Goal: Task Accomplishment & Management: Manage account settings

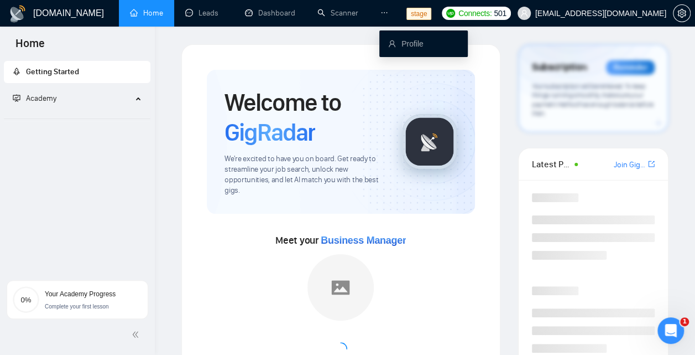
click at [387, 16] on icon "ellipsis" at bounding box center [385, 13] width 8 height 8
click at [415, 46] on link "Profile" at bounding box center [405, 43] width 35 height 9
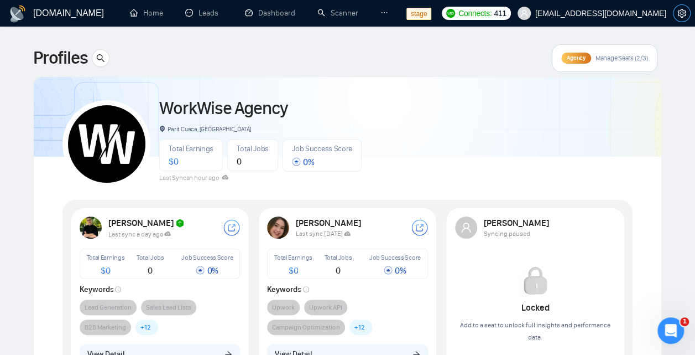
click at [683, 17] on icon "setting" at bounding box center [682, 13] width 9 height 9
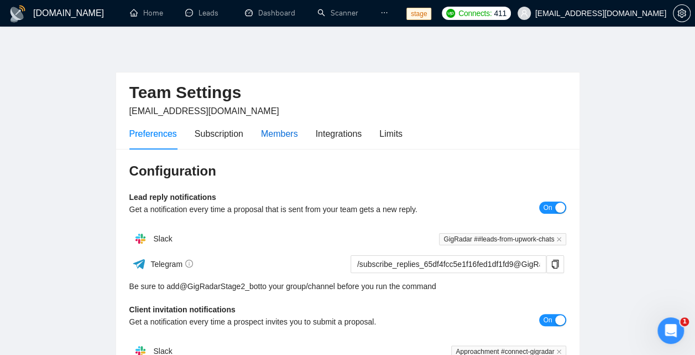
click at [290, 136] on div "Members" at bounding box center [279, 134] width 37 height 14
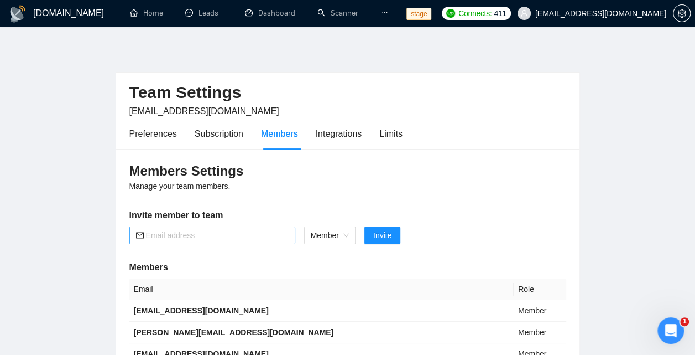
click at [258, 235] on input "text" at bounding box center [217, 235] width 143 height 12
paste input "oleksandr.b@gigradar.io"
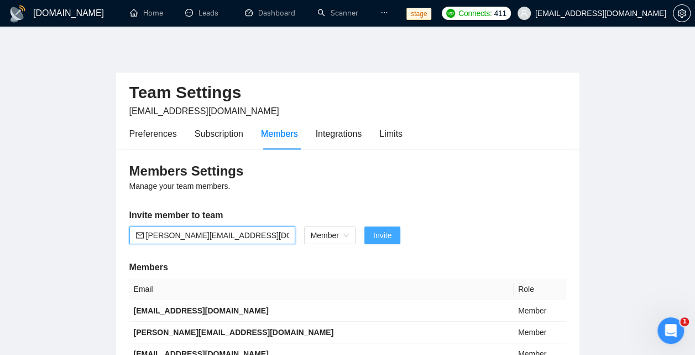
type input "oleksandr.b@gigradar.io"
click at [396, 242] on button "Invite" at bounding box center [383, 235] width 36 height 18
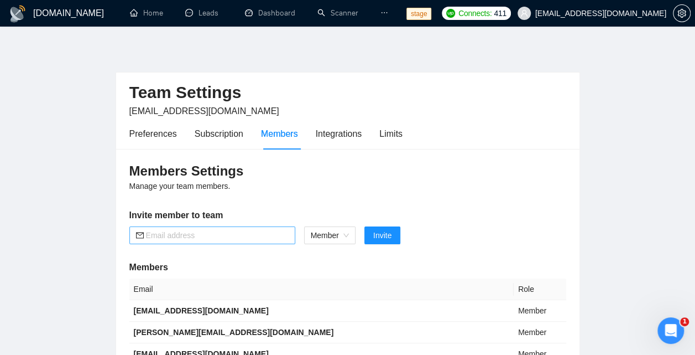
click at [189, 232] on input "text" at bounding box center [217, 235] width 143 height 12
paste input "sofiia.f@gigradar.io"
type input "sofiia.f@gigradar.io"
click at [384, 235] on span "Invite" at bounding box center [382, 235] width 18 height 12
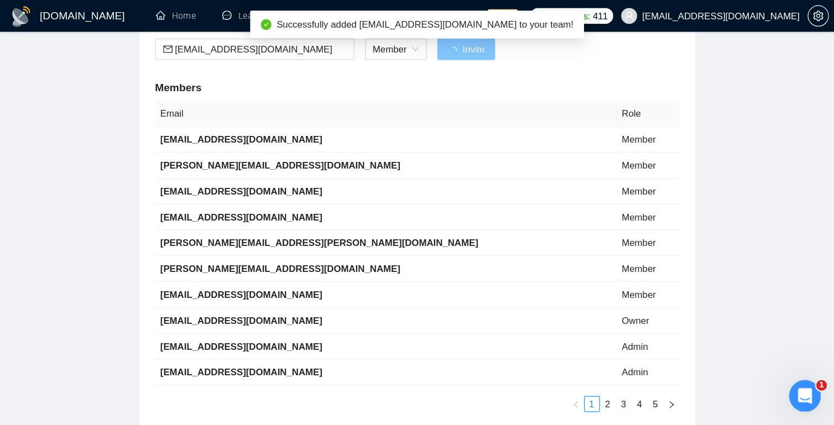
scroll to position [120, 0]
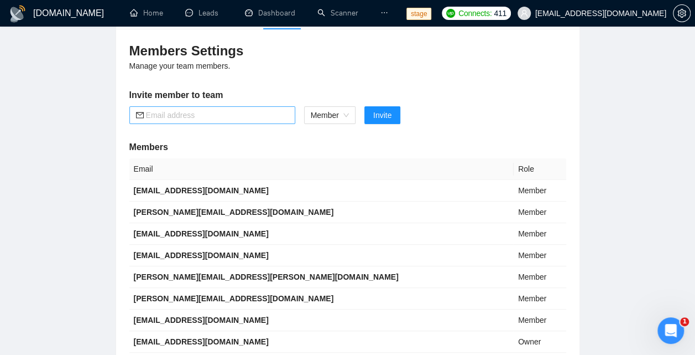
click at [183, 115] on input "text" at bounding box center [217, 115] width 143 height 12
paste input "valeriia.s@gigradar.io"
type input "valeriia.s@gigradar.io"
click at [381, 119] on span "Invite" at bounding box center [382, 115] width 18 height 12
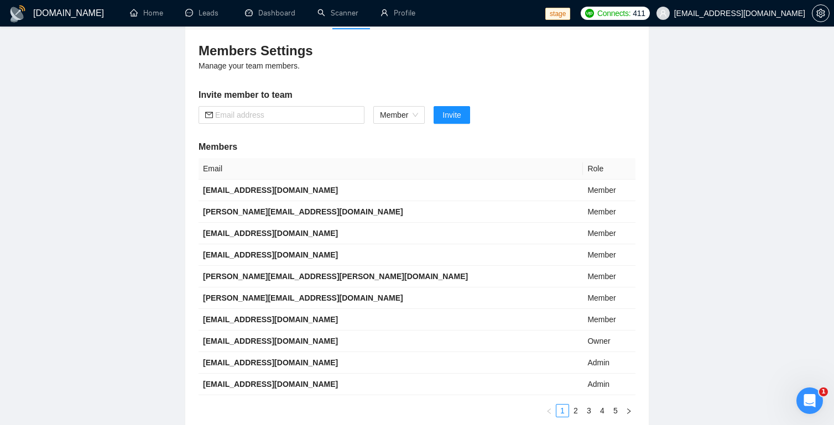
click at [423, 75] on div "Members Settings Manage your team members. Invite member to team Member Invite …" at bounding box center [417, 230] width 464 height 402
click at [410, 15] on link "Profile" at bounding box center [398, 12] width 35 height 9
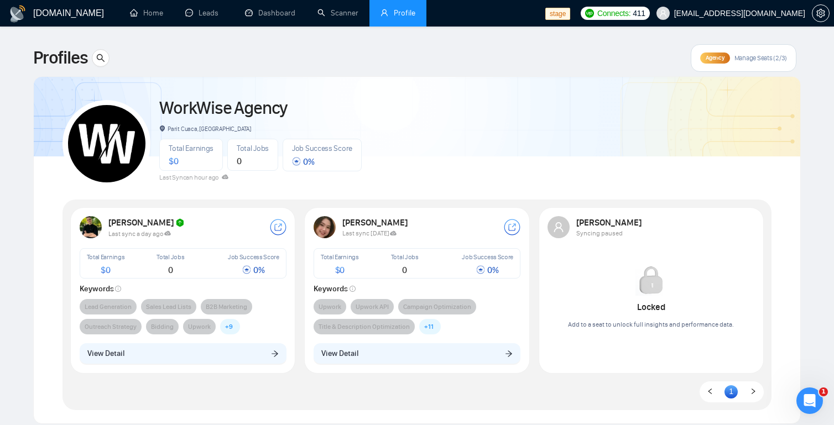
click at [231, 245] on div "Sviatoslav Hryhorenko Last sync a day ago Total Earnings $ 0 Total Jobs 0 Job S…" at bounding box center [183, 290] width 220 height 161
click at [278, 231] on rect at bounding box center [278, 228] width 16 height 16
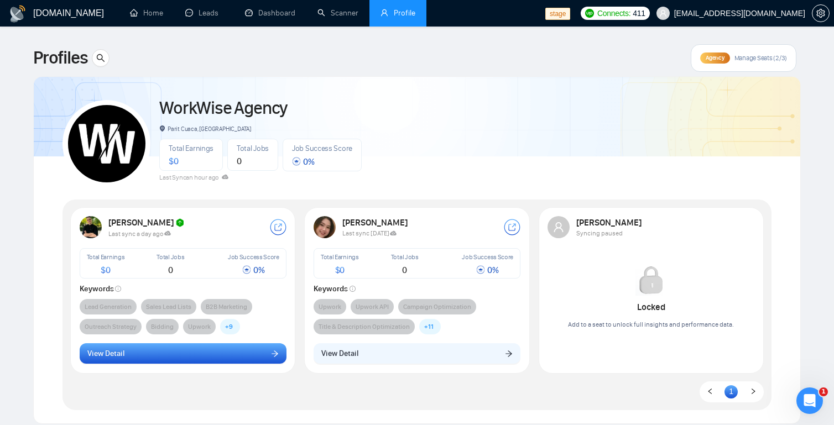
click at [274, 354] on button "View Detail" at bounding box center [183, 354] width 207 height 21
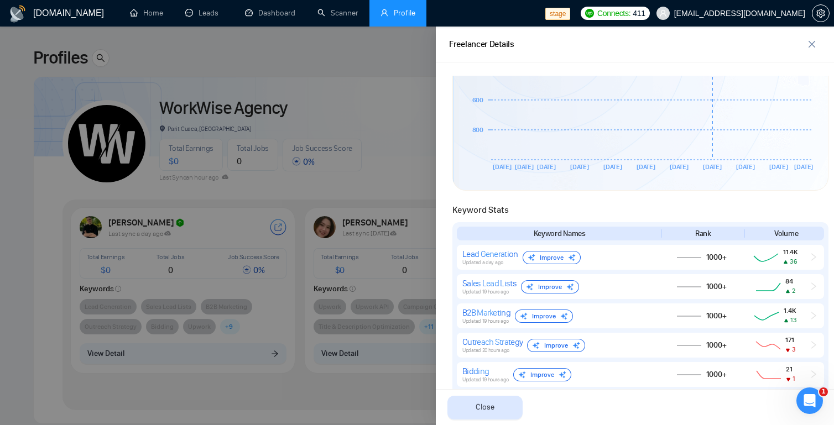
scroll to position [402, 0]
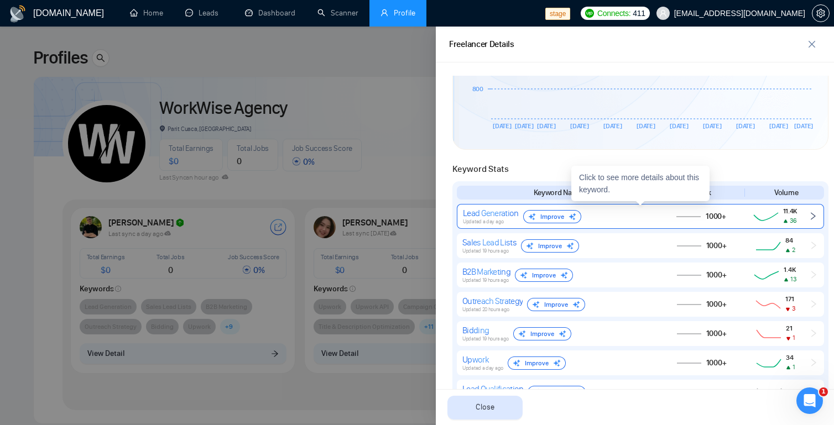
click at [695, 217] on icon "right" at bounding box center [813, 216] width 9 height 9
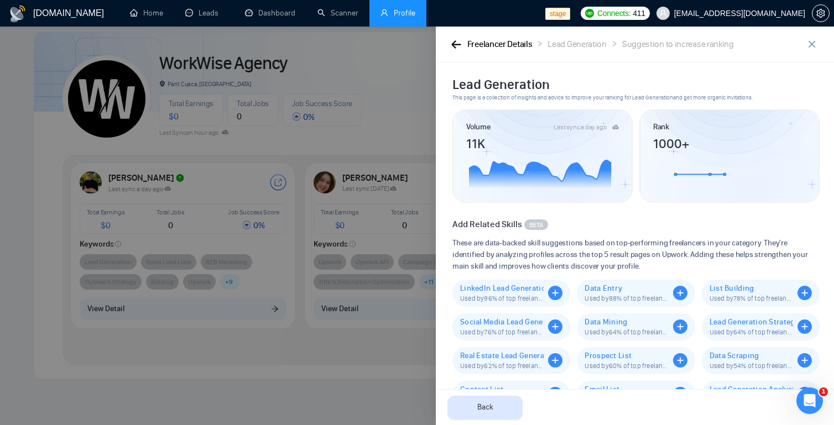
scroll to position [0, 0]
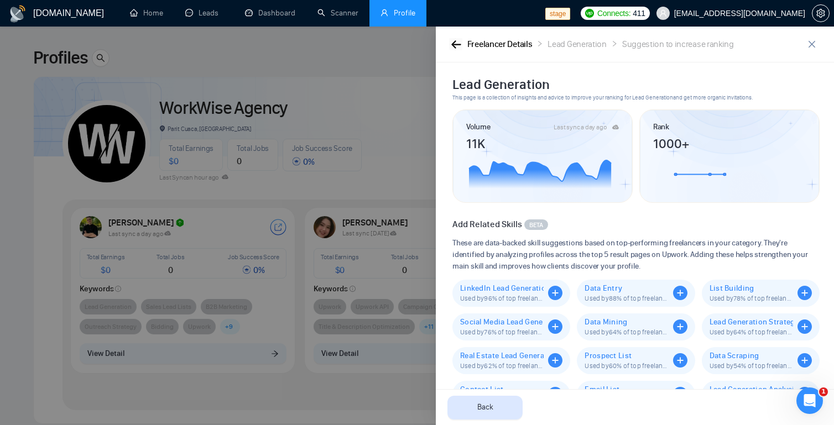
click at [455, 43] on icon "button" at bounding box center [456, 44] width 10 height 8
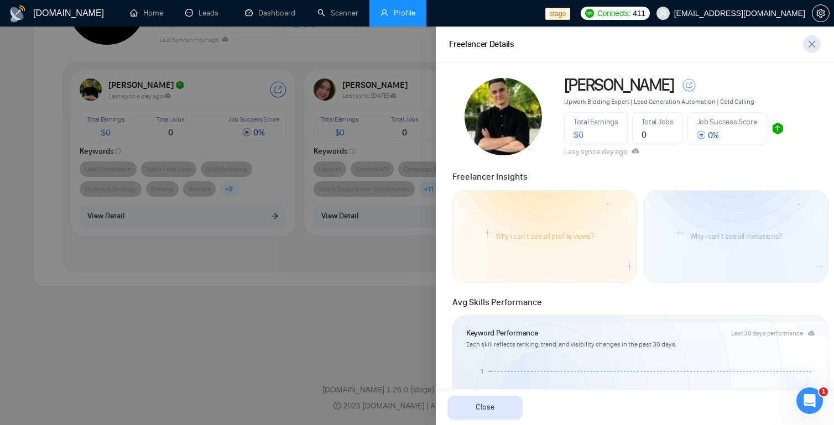
click at [695, 44] on icon "close" at bounding box center [812, 44] width 9 height 9
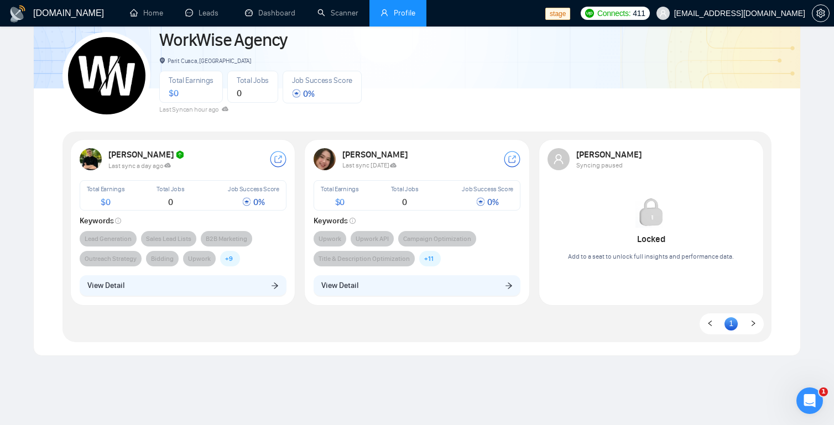
scroll to position [119, 0]
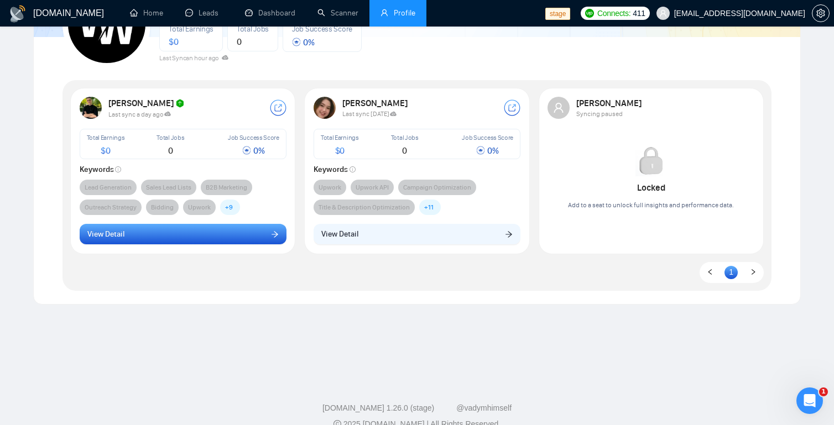
click at [274, 236] on icon "arrow-right" at bounding box center [275, 235] width 8 height 8
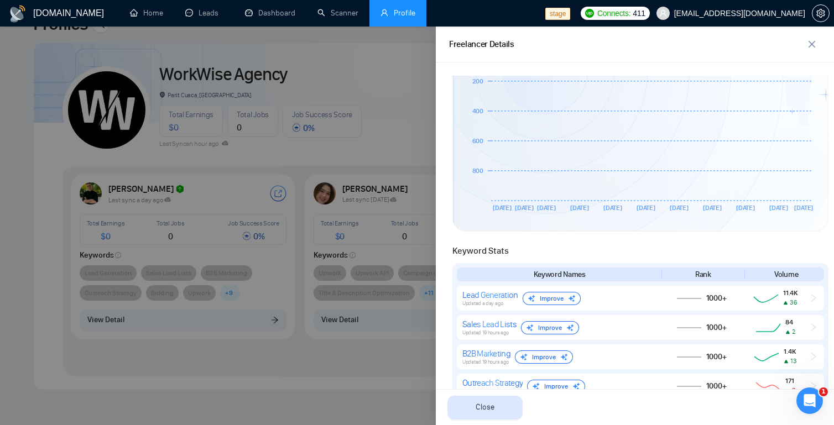
scroll to position [95, 0]
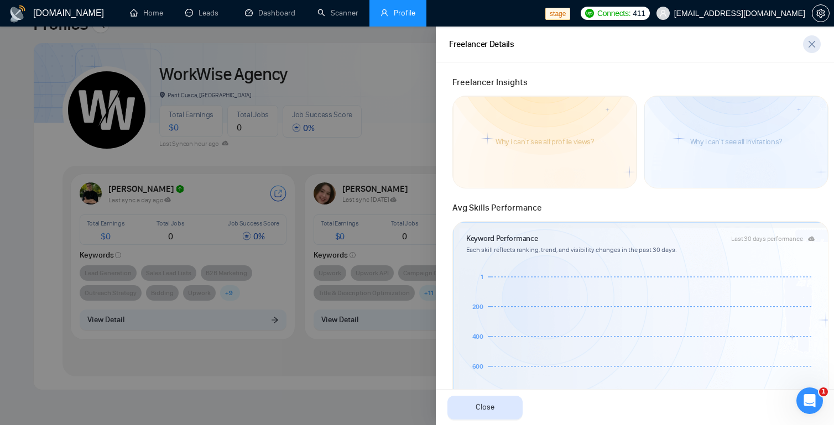
click at [695, 49] on icon "close" at bounding box center [812, 44] width 9 height 9
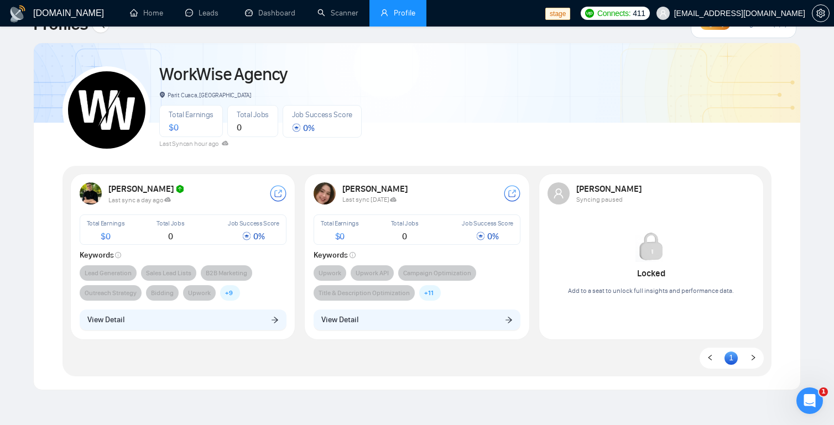
scroll to position [0, 0]
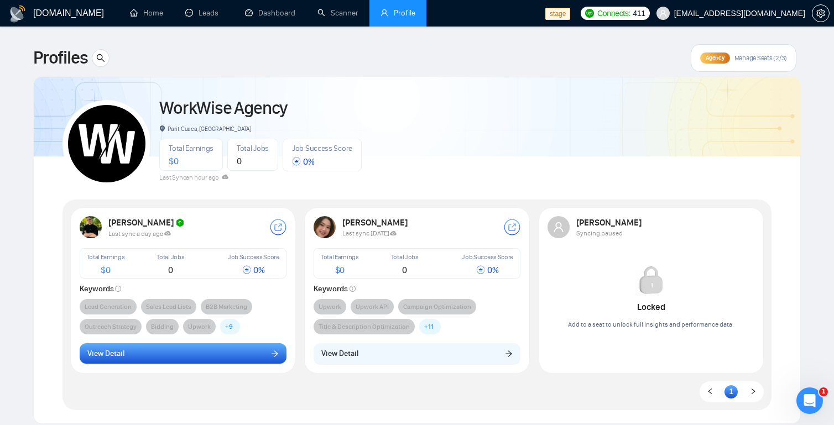
click at [262, 352] on button "View Detail" at bounding box center [183, 354] width 207 height 21
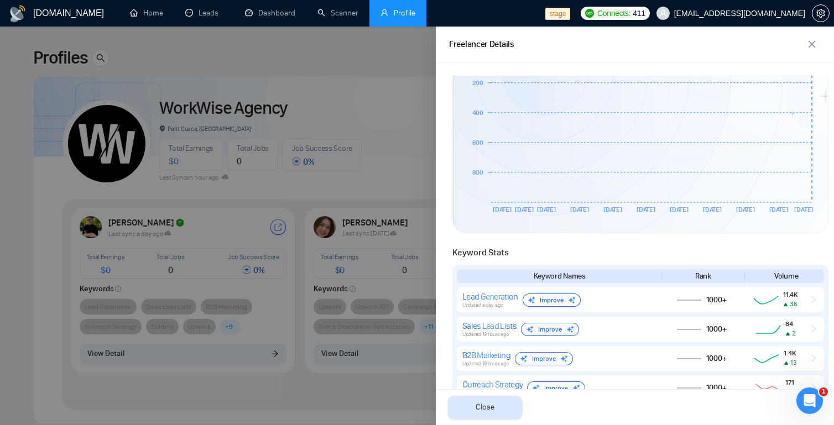
scroll to position [329, 0]
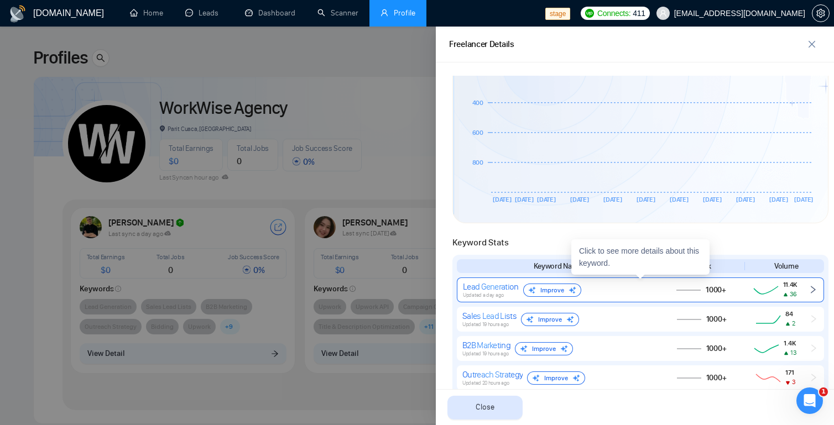
click at [695, 290] on icon "right" at bounding box center [813, 289] width 9 height 9
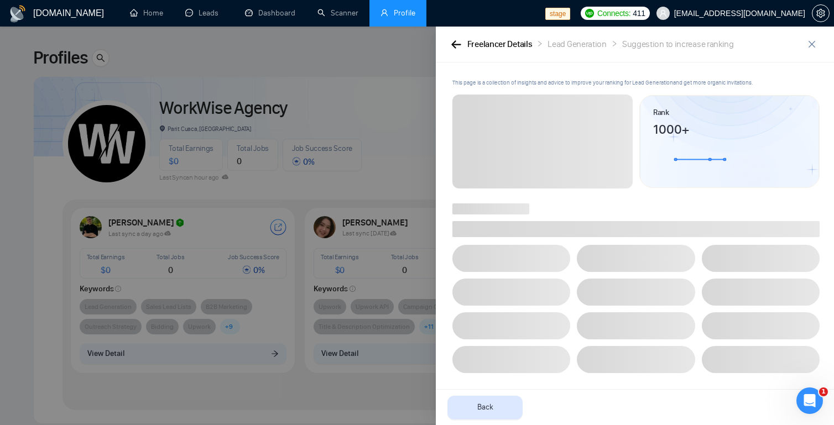
scroll to position [14, 0]
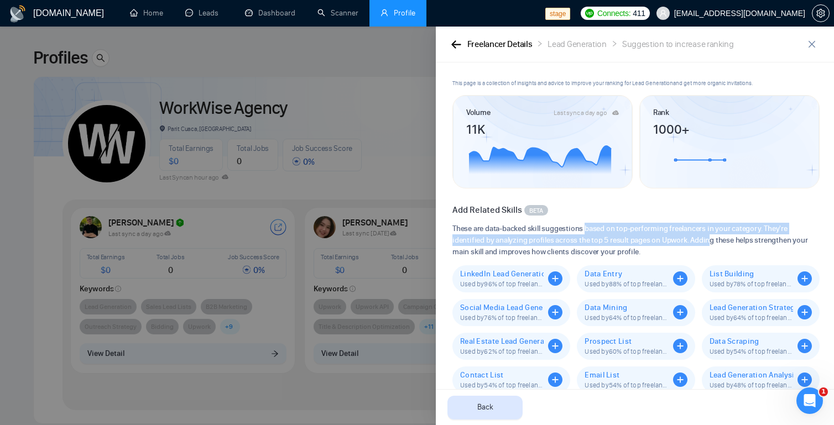
drag, startPoint x: 585, startPoint y: 228, endPoint x: 707, endPoint y: 244, distance: 123.3
click at [695, 244] on span "These are data-backed skill suggestions based on top-performing freelancers in …" at bounding box center [635, 240] width 367 height 35
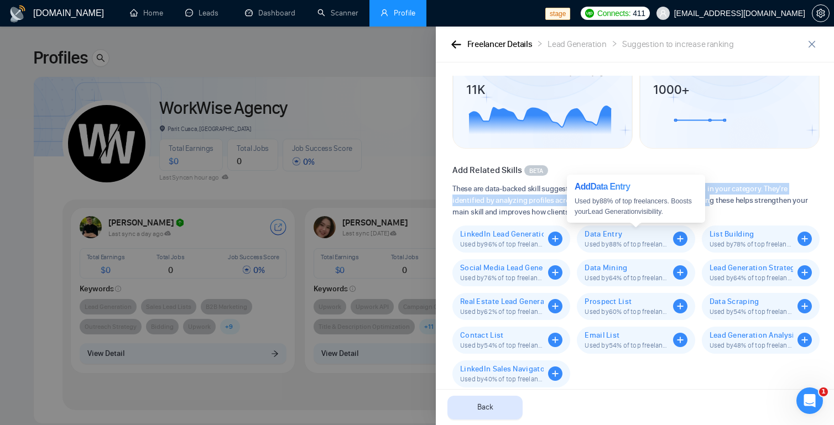
scroll to position [69, 0]
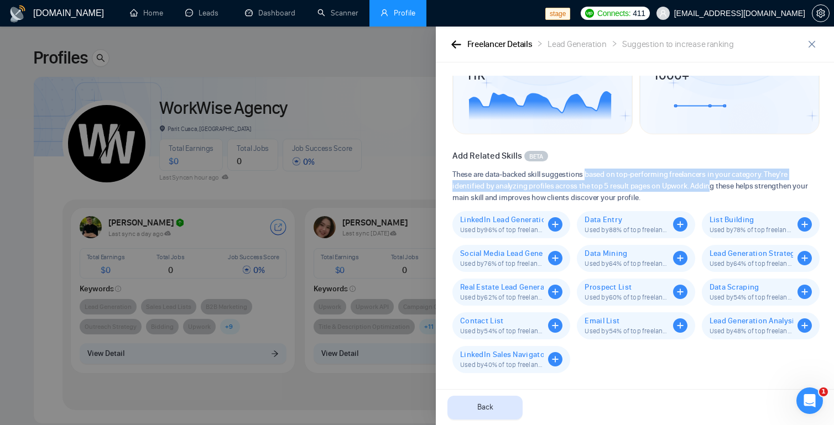
click at [625, 179] on span "These are data-backed skill suggestions based on top-performing freelancers in …" at bounding box center [635, 186] width 367 height 35
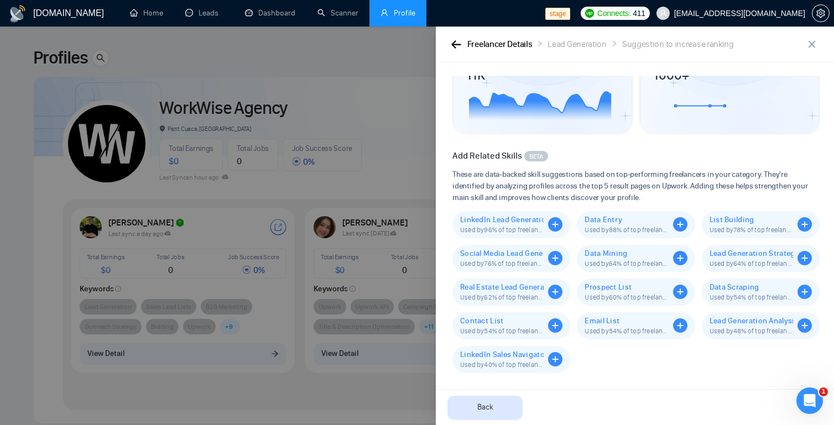
scroll to position [0, 0]
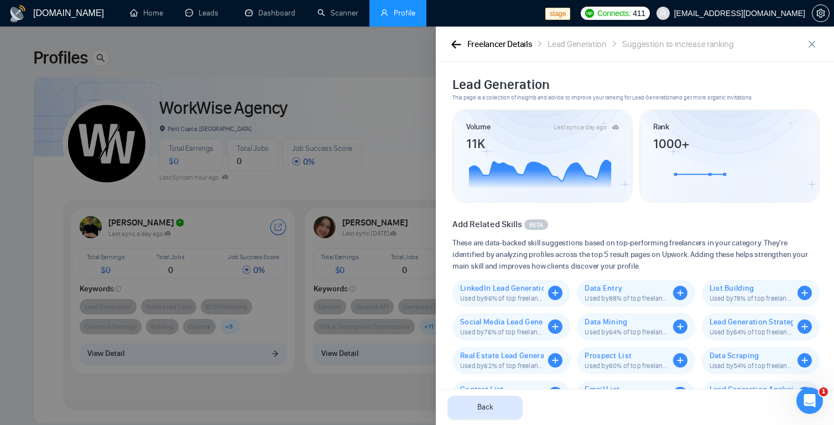
click at [452, 53] on div "Freelancer Details Lead Generation Suggestion to increase ranking" at bounding box center [635, 45] width 398 height 36
click at [454, 43] on icon "button" at bounding box center [456, 44] width 10 height 8
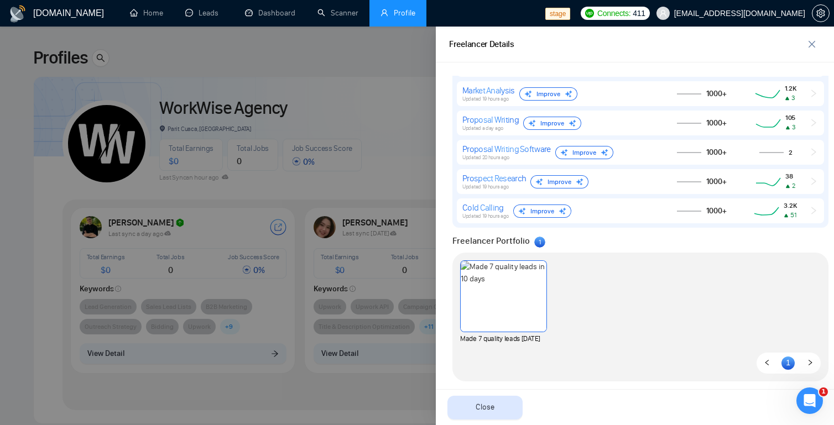
scroll to position [820, 0]
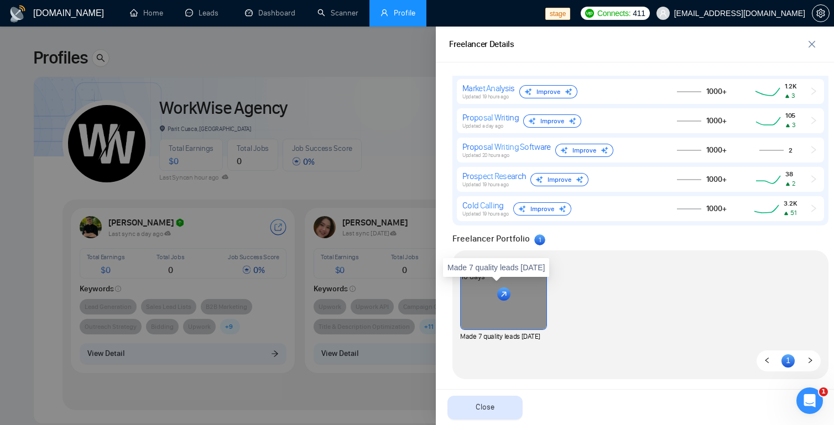
click at [519, 315] on div at bounding box center [504, 294] width 86 height 71
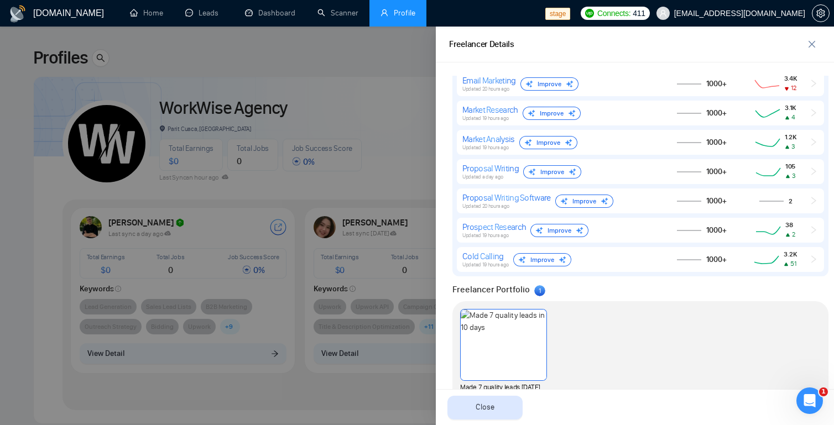
scroll to position [0, 0]
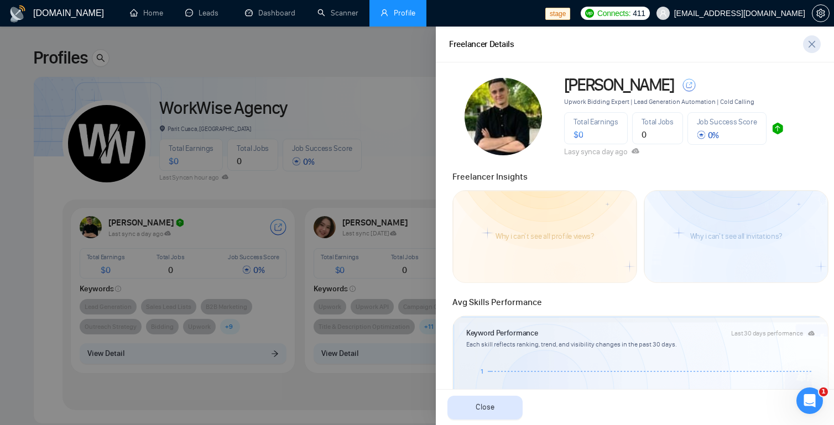
click at [695, 44] on span "close" at bounding box center [812, 44] width 17 height 9
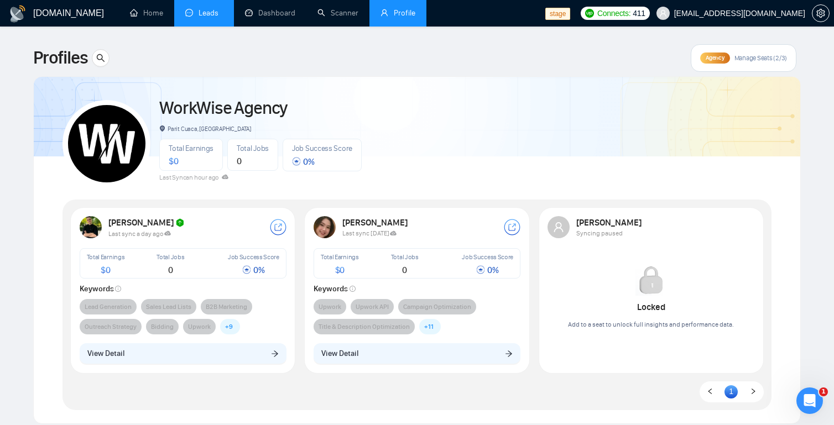
click at [202, 18] on link "Leads" at bounding box center [204, 12] width 38 height 9
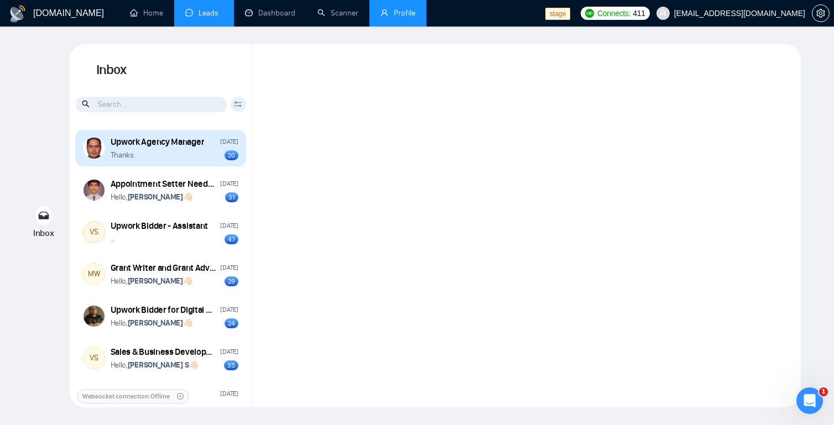
click at [161, 152] on div "Thanks. 20" at bounding box center [175, 155] width 128 height 11
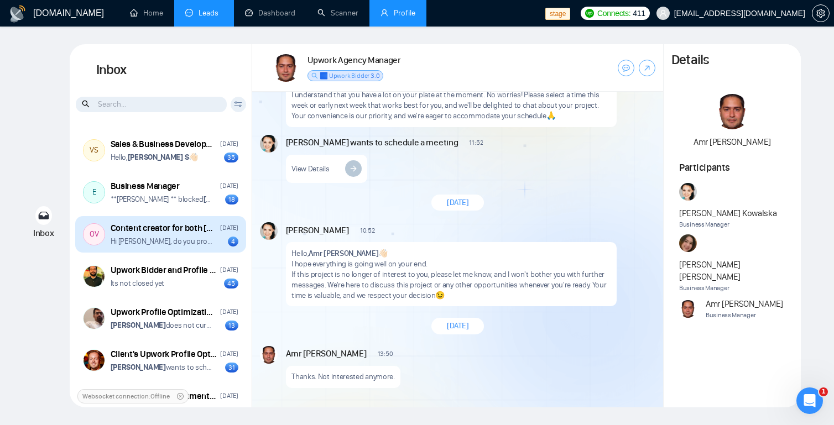
scroll to position [211, 0]
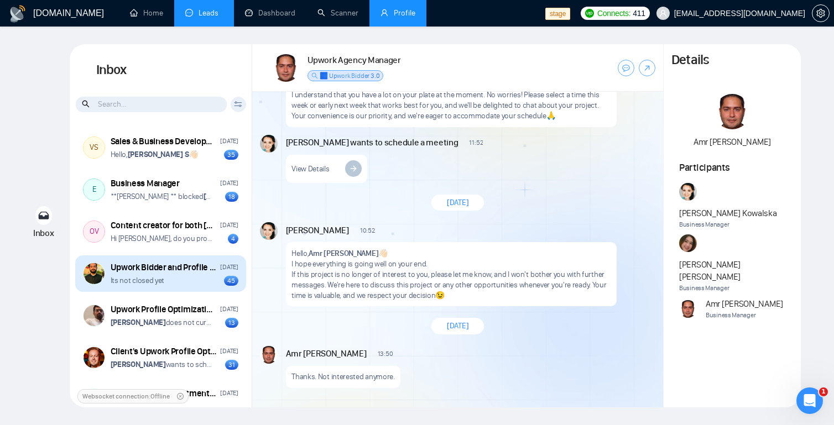
click at [153, 276] on p "Its not closed yet" at bounding box center [138, 280] width 54 height 11
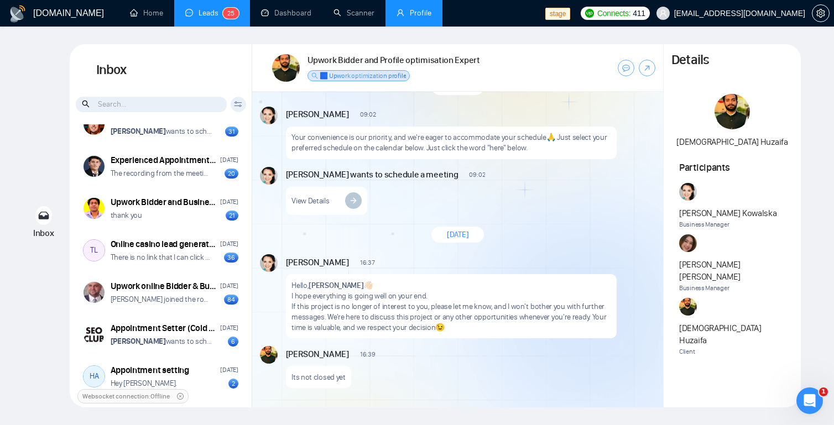
scroll to position [450, 0]
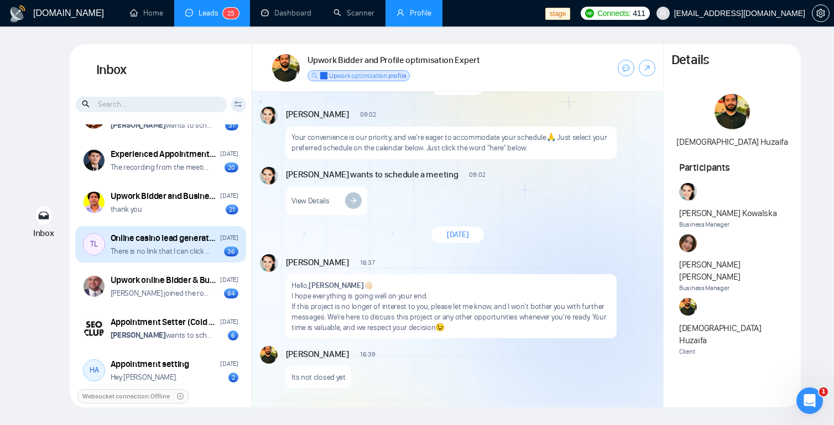
click at [162, 251] on p "There is no link that I can click here" at bounding box center [162, 251] width 102 height 11
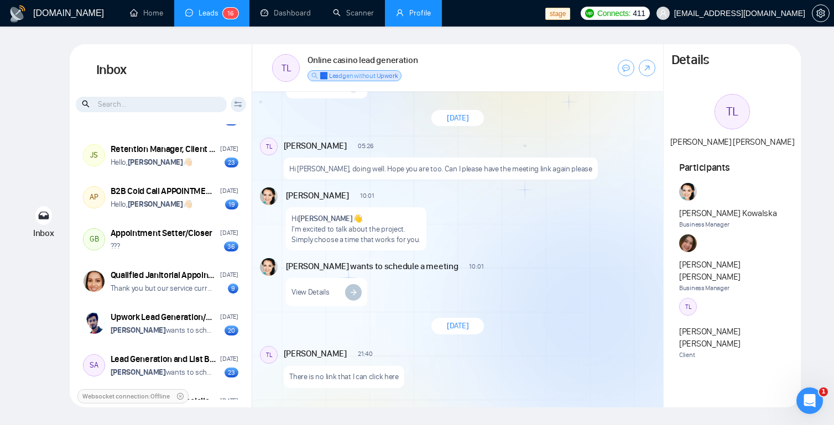
scroll to position [1141, 0]
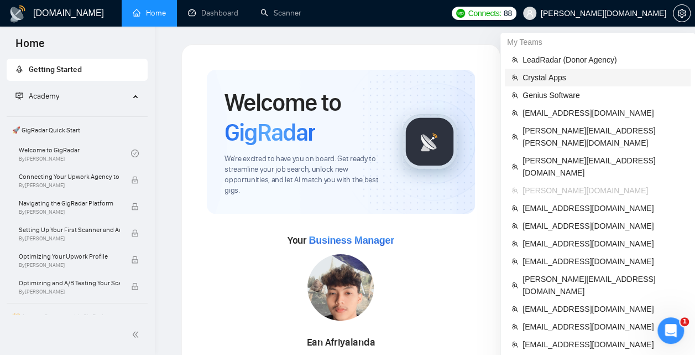
click at [558, 76] on span "Crystal Apps" at bounding box center [604, 77] width 162 height 12
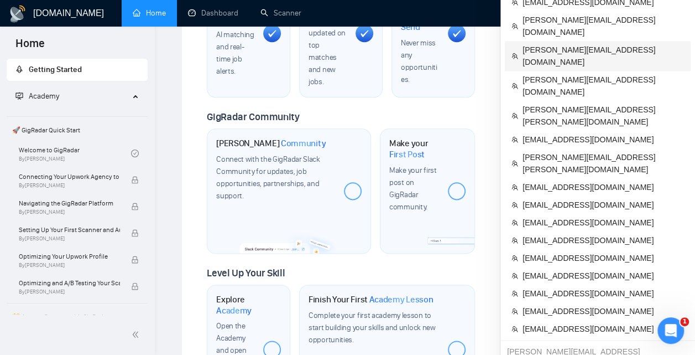
scroll to position [584, 0]
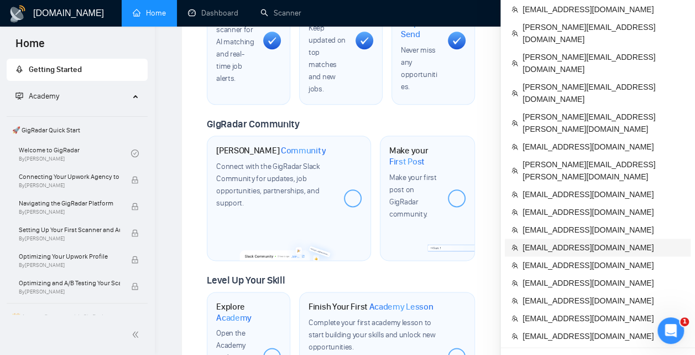
click at [575, 241] on span "[EMAIL_ADDRESS][DOMAIN_NAME]" at bounding box center [604, 247] width 162 height 12
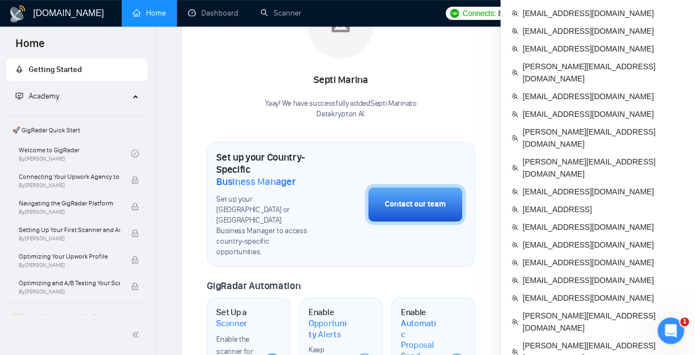
scroll to position [268, 0]
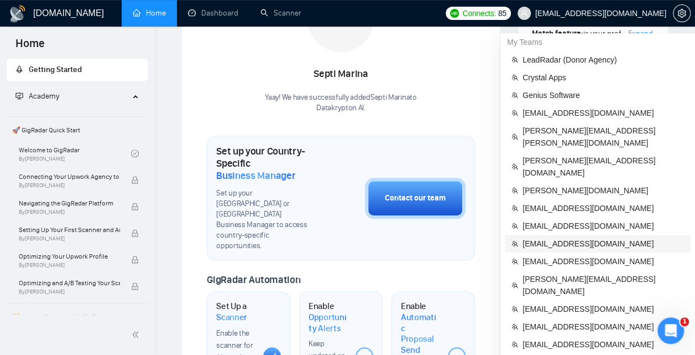
click at [564, 235] on li "[EMAIL_ADDRESS][DOMAIN_NAME]" at bounding box center [598, 244] width 186 height 18
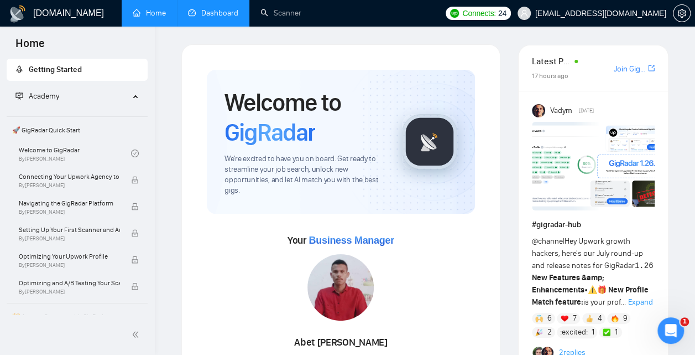
click at [209, 12] on link "Dashboard" at bounding box center [213, 12] width 50 height 9
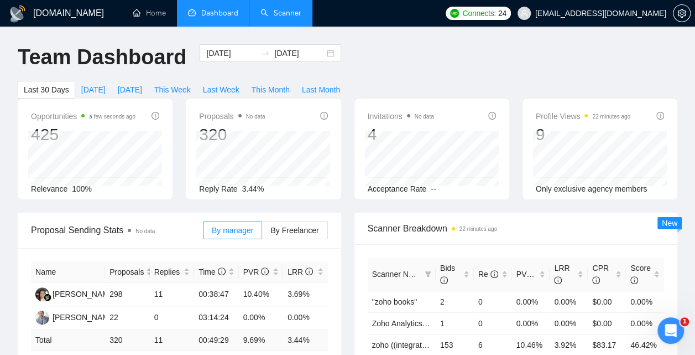
click at [276, 18] on link "Scanner" at bounding box center [281, 12] width 41 height 9
